Goal: Transaction & Acquisition: Book appointment/travel/reservation

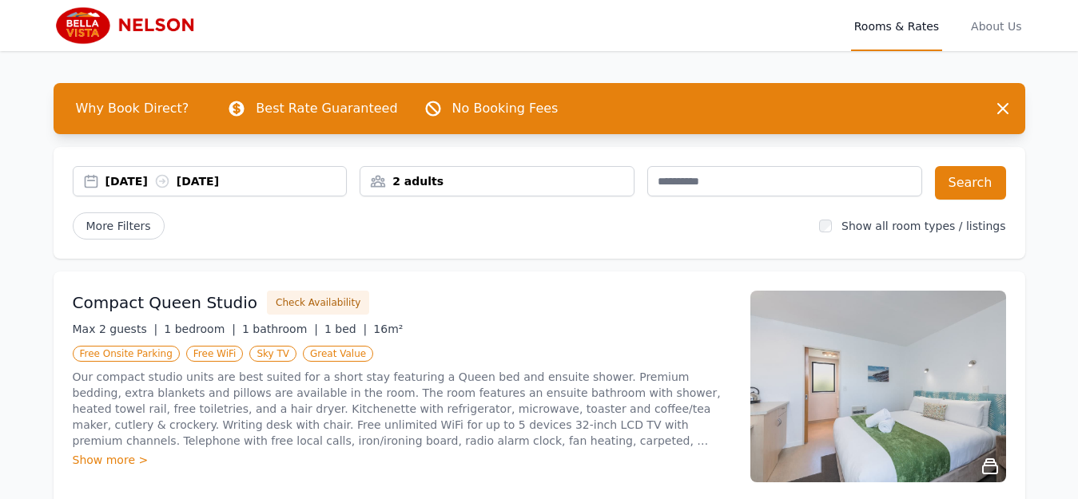
click at [89, 178] on div "[DATE] [DATE]" at bounding box center [210, 181] width 273 height 16
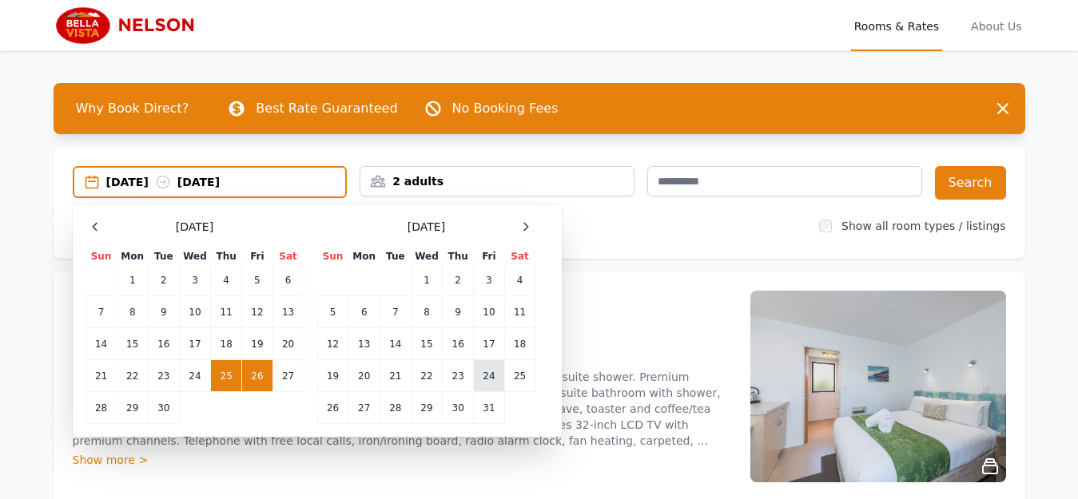
click at [487, 373] on td "24" at bounding box center [489, 376] width 30 height 32
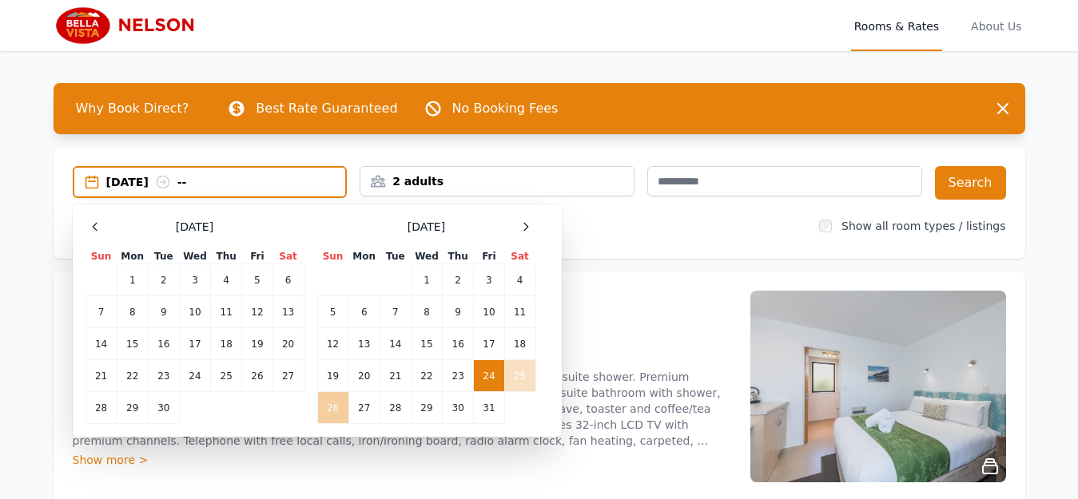
click at [332, 406] on td "26" at bounding box center [332, 408] width 31 height 32
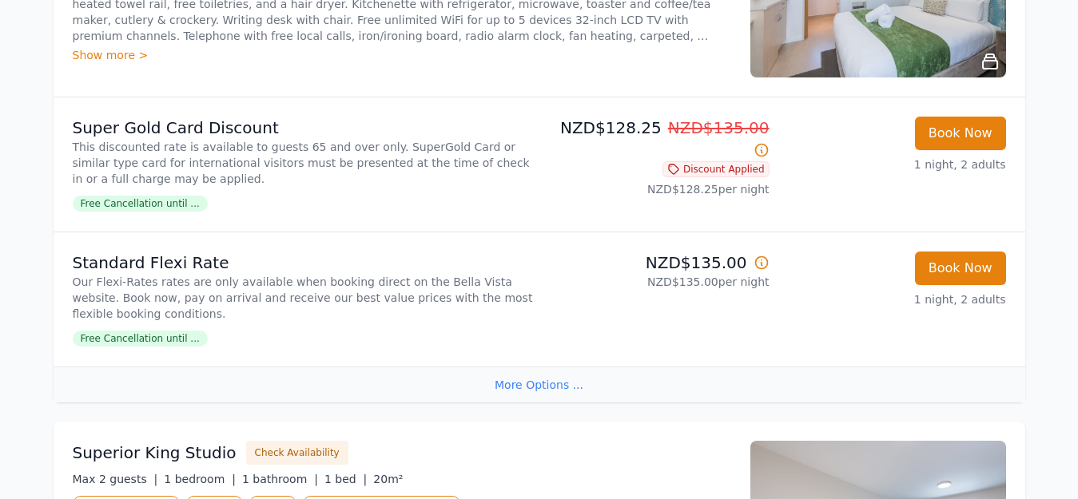
scroll to position [403, 0]
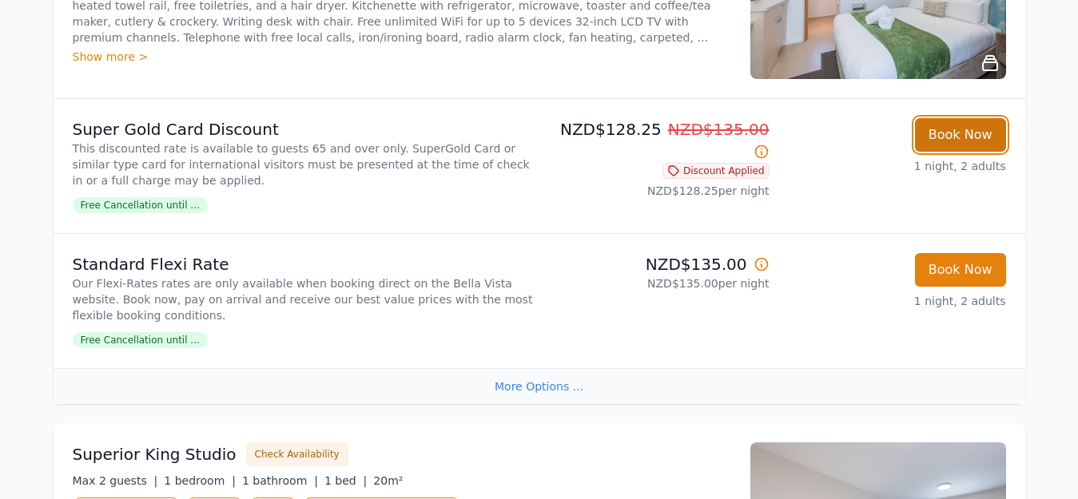
click at [950, 134] on button "Book Now" at bounding box center [960, 135] width 91 height 34
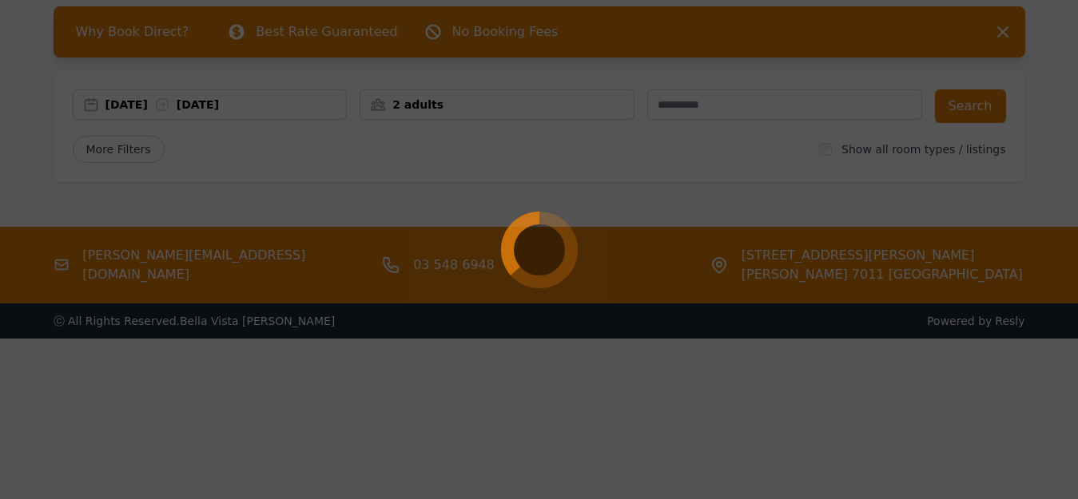
scroll to position [77, 0]
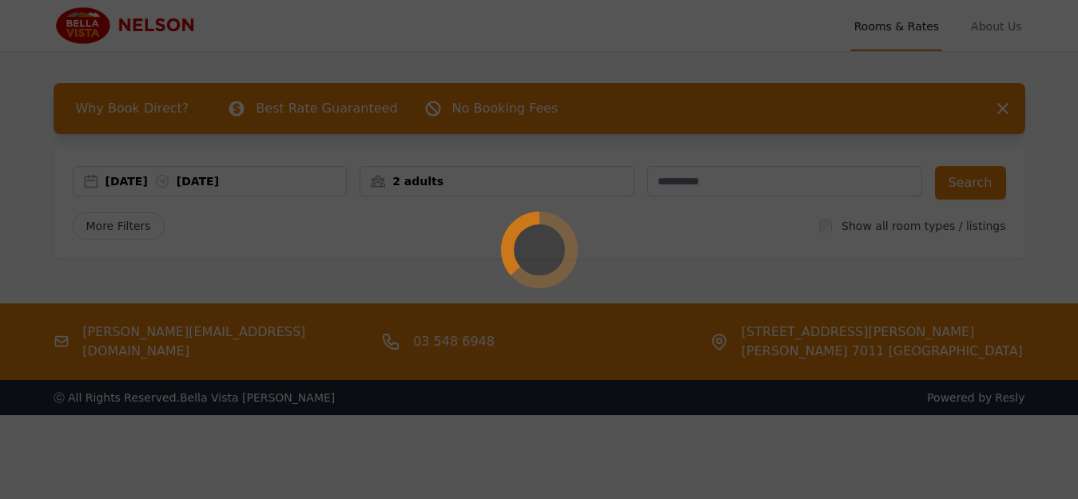
select select "**"
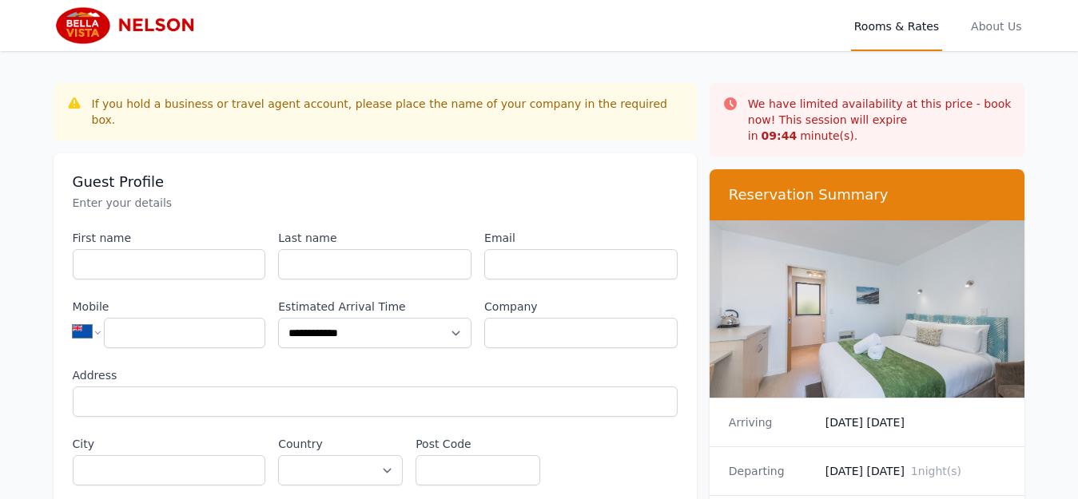
scroll to position [77, 0]
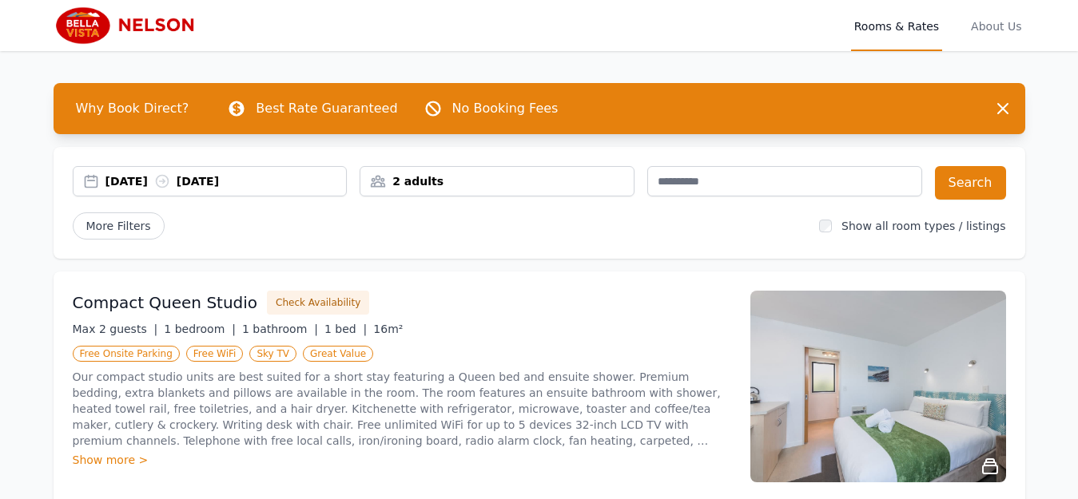
click at [86, 180] on div "[DATE] [DATE]" at bounding box center [210, 181] width 273 height 16
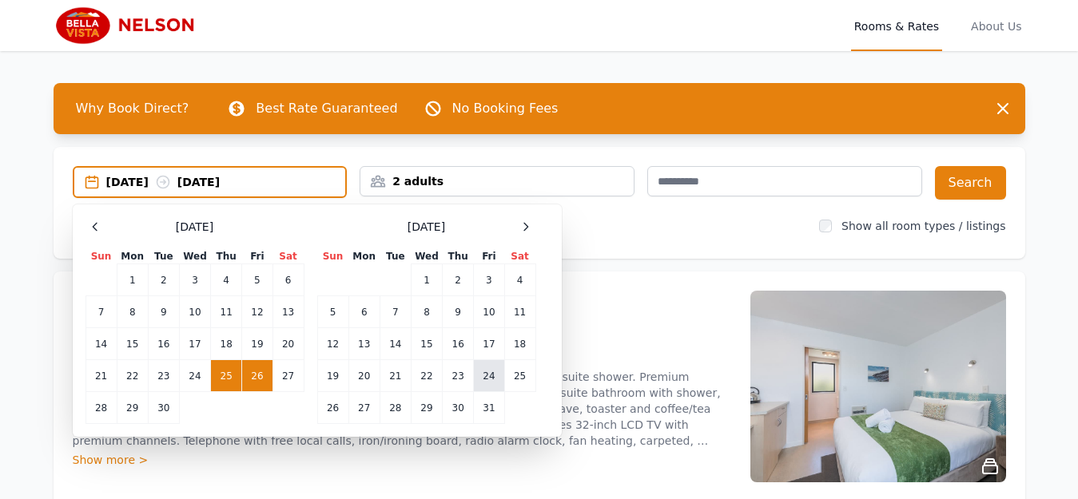
click at [487, 376] on td "24" at bounding box center [489, 376] width 30 height 32
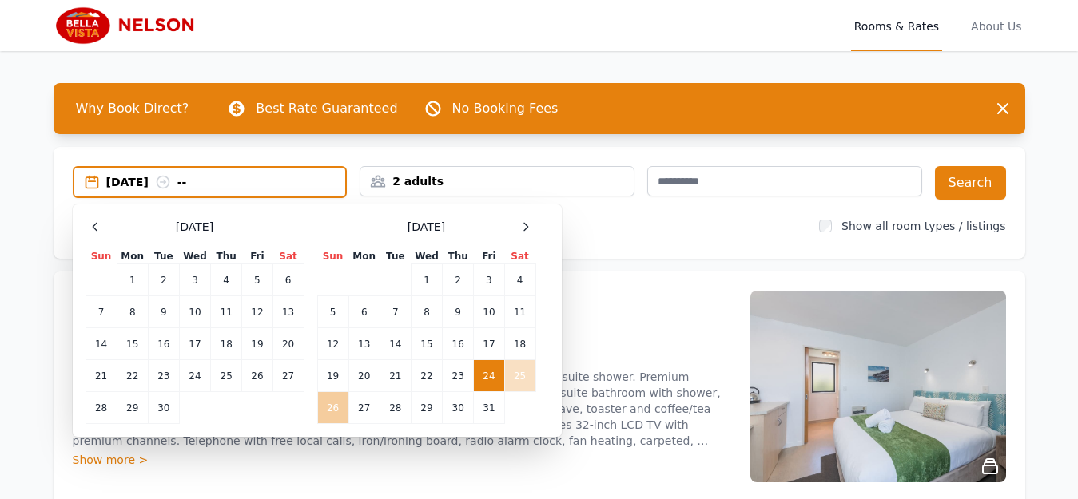
click at [331, 406] on td "26" at bounding box center [332, 408] width 31 height 32
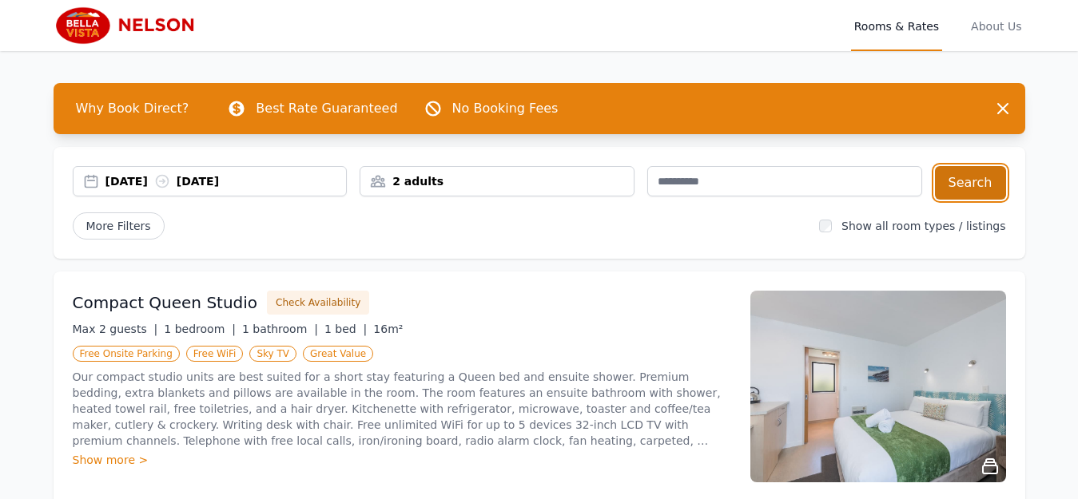
click at [978, 182] on button "Search" at bounding box center [970, 183] width 71 height 34
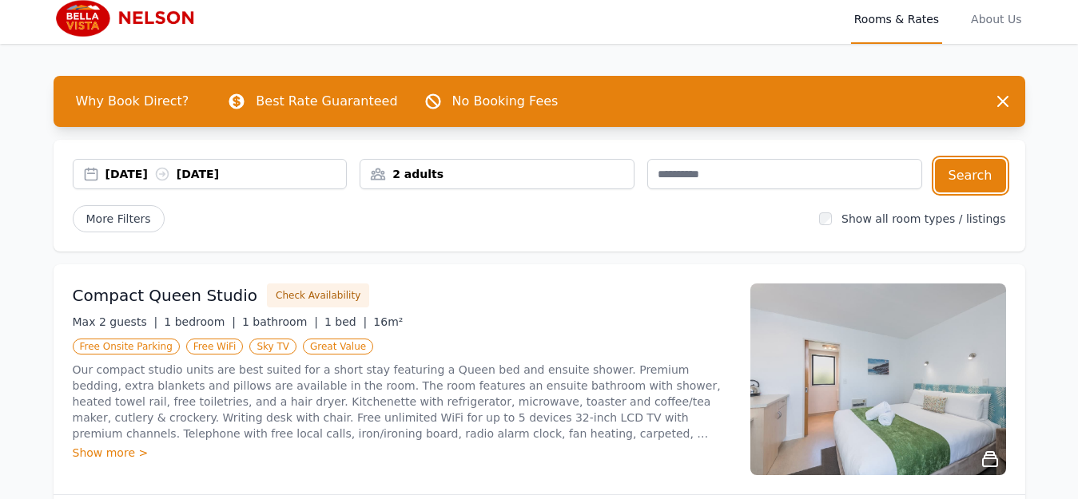
scroll to position [10, 0]
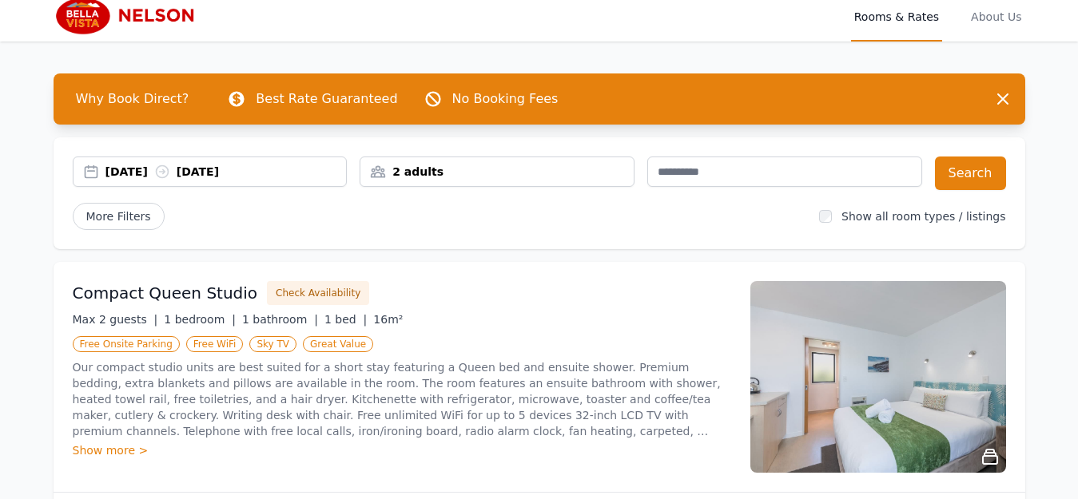
click at [940, 217] on label "Show all room types / listings" at bounding box center [923, 216] width 164 height 13
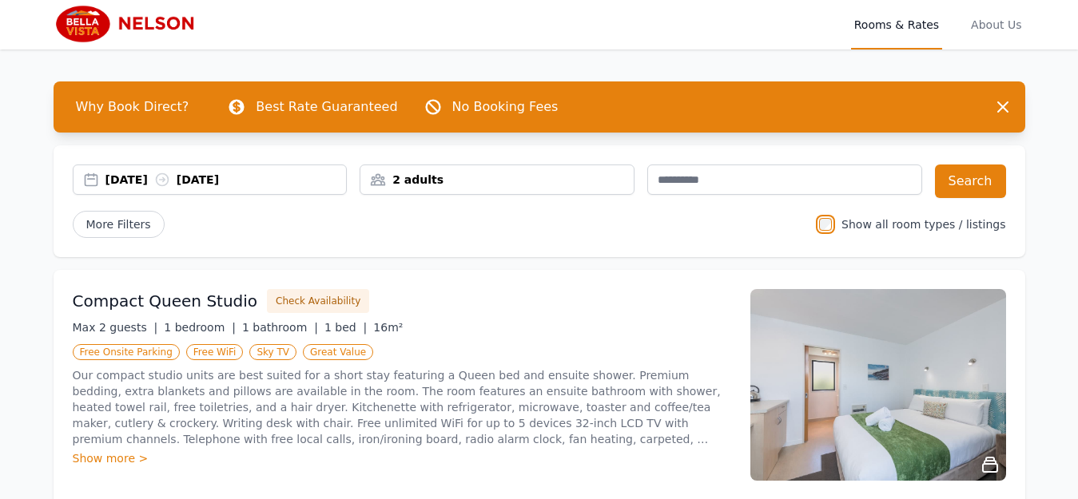
scroll to position [0, 0]
